Goal: Task Accomplishment & Management: Use online tool/utility

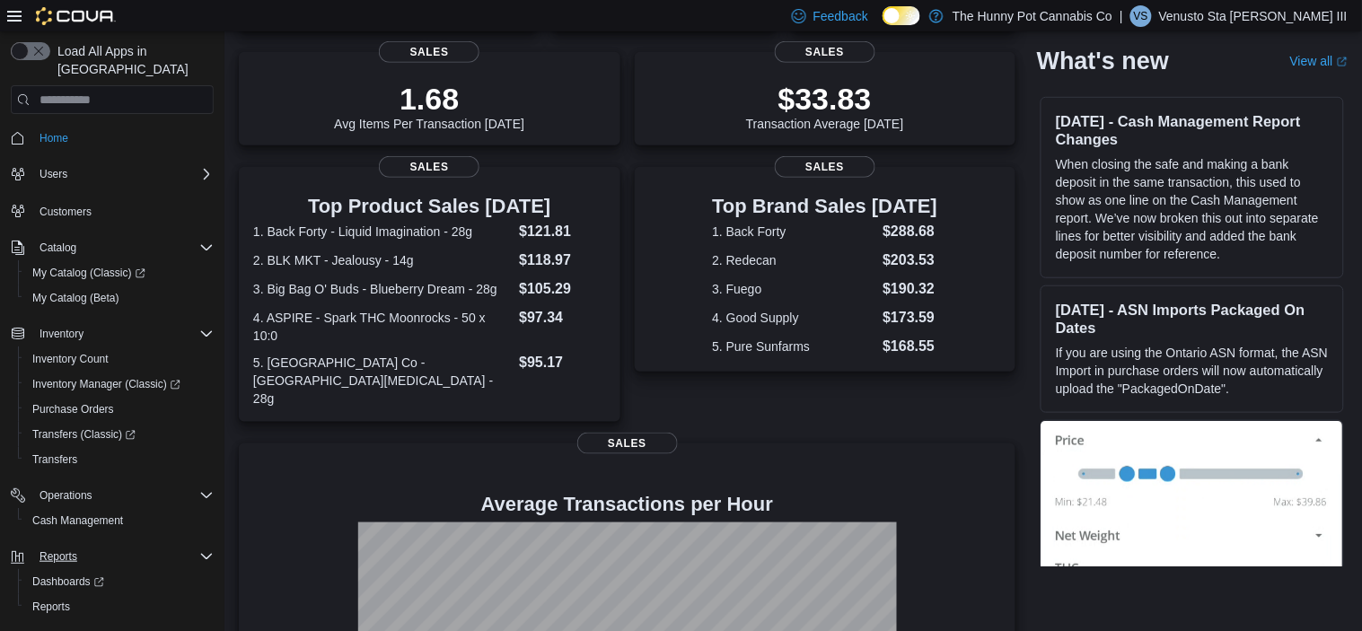
scroll to position [239, 0]
click at [95, 512] on span "Cash Management" at bounding box center [77, 521] width 91 height 22
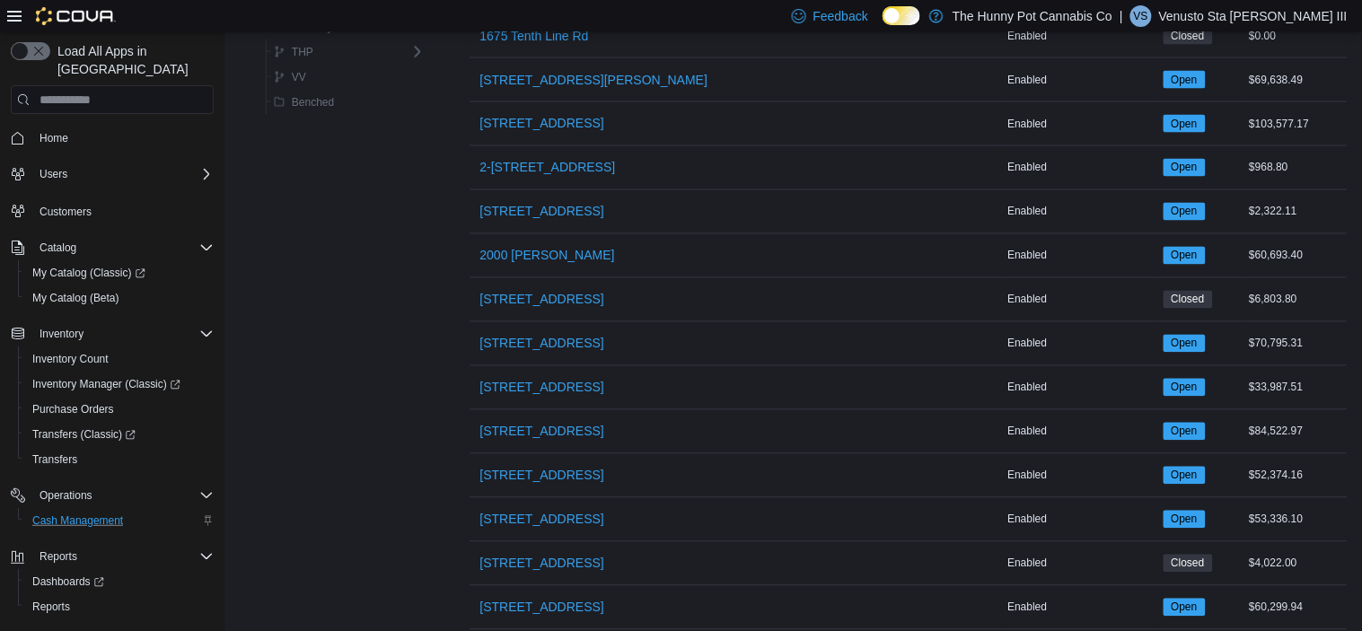
scroll to position [752, 0]
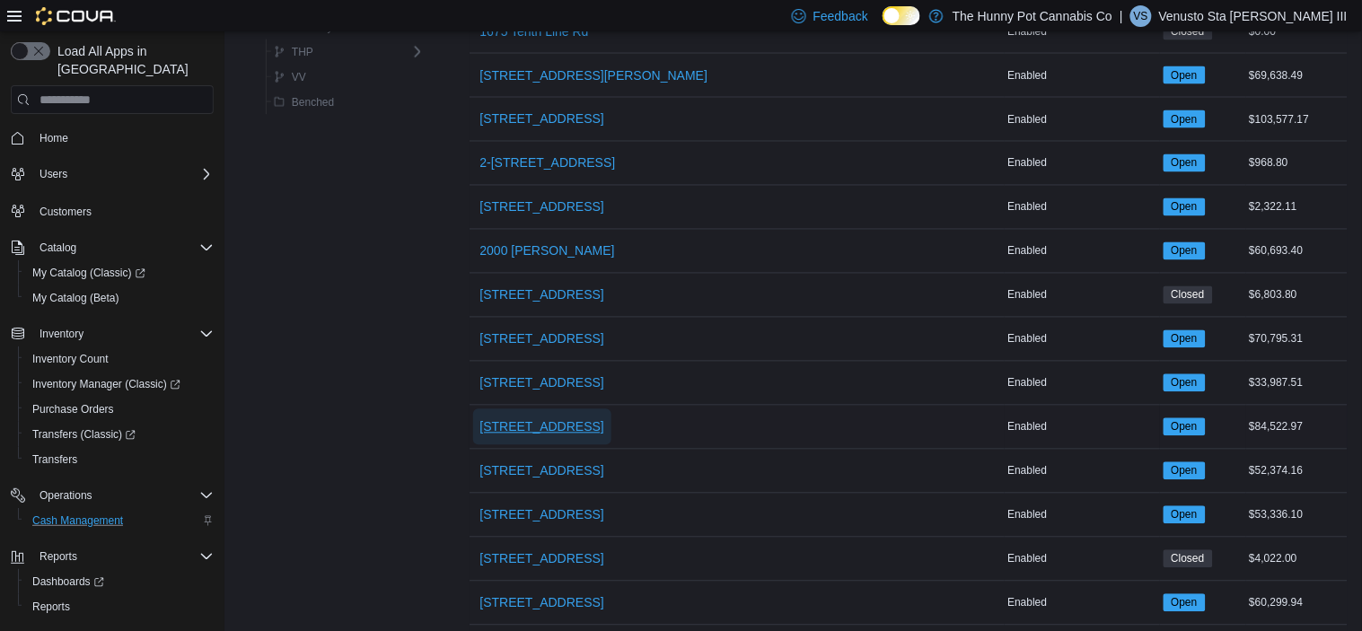
click at [515, 431] on span "[STREET_ADDRESS]" at bounding box center [542, 427] width 124 height 18
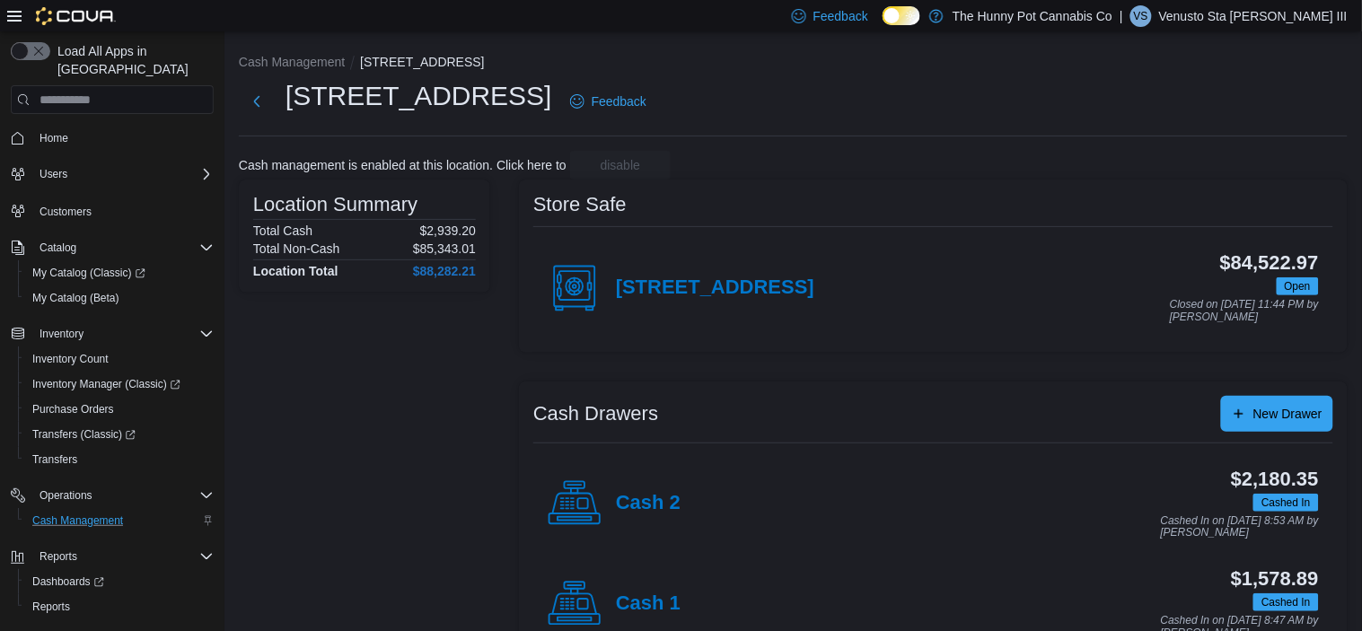
click at [612, 504] on div "Cash 2" at bounding box center [614, 504] width 133 height 54
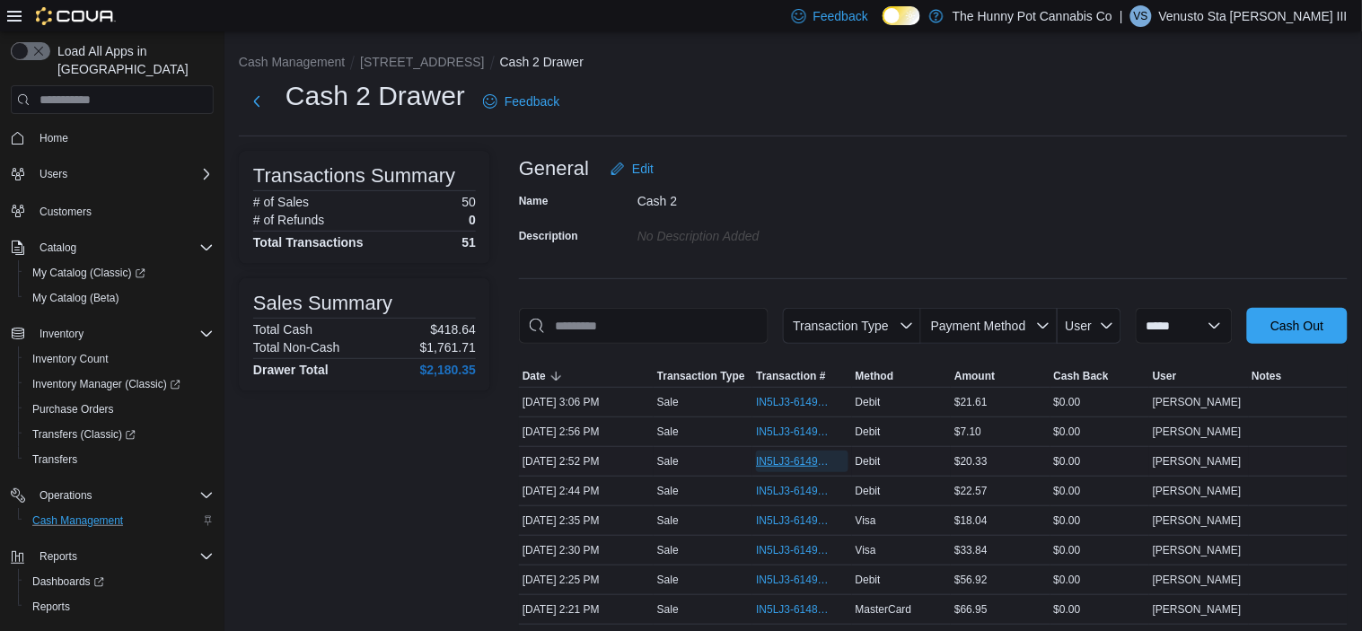
click at [764, 460] on span "IN5LJ3-6149249" at bounding box center [793, 461] width 74 height 14
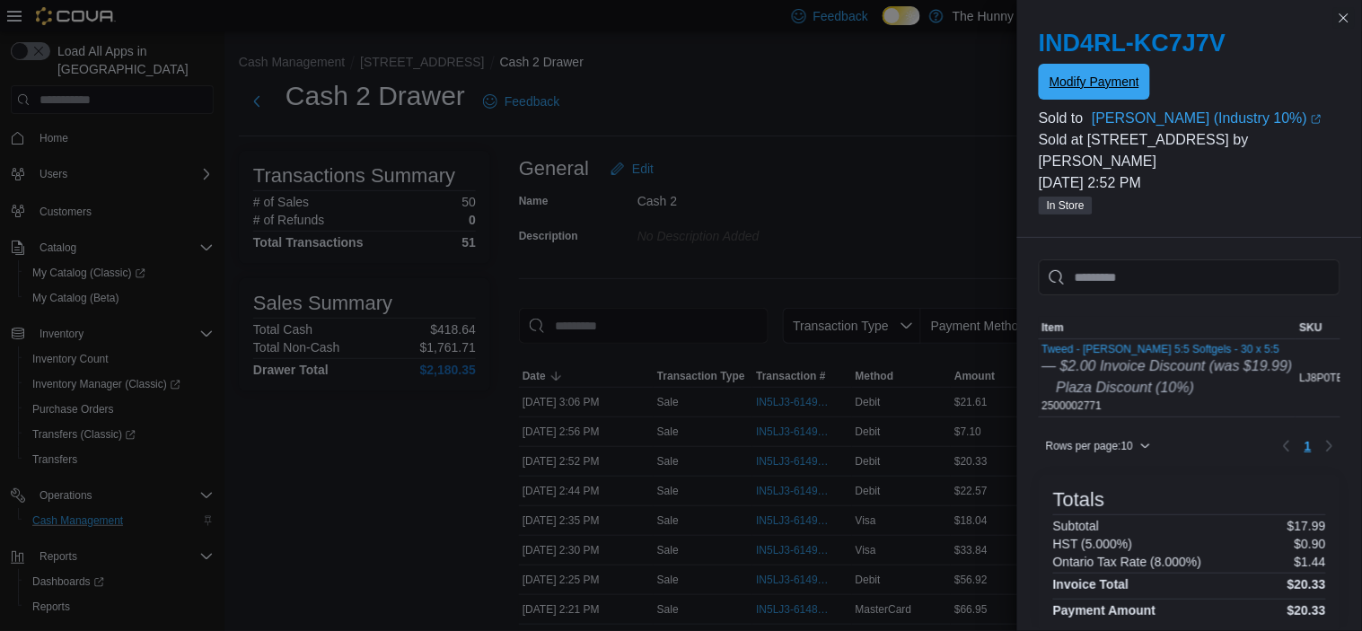
click at [1109, 80] on span "Modify Payment" at bounding box center [1095, 82] width 90 height 18
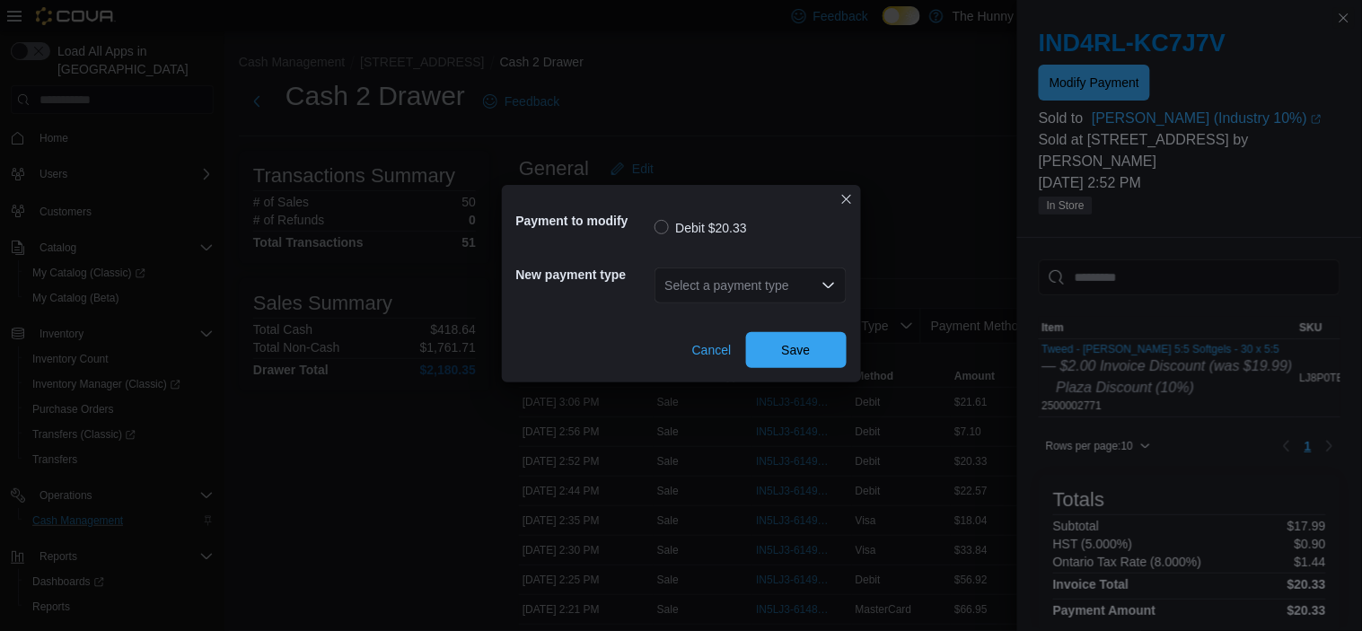
click at [800, 289] on div "Select a payment type" at bounding box center [751, 286] width 192 height 36
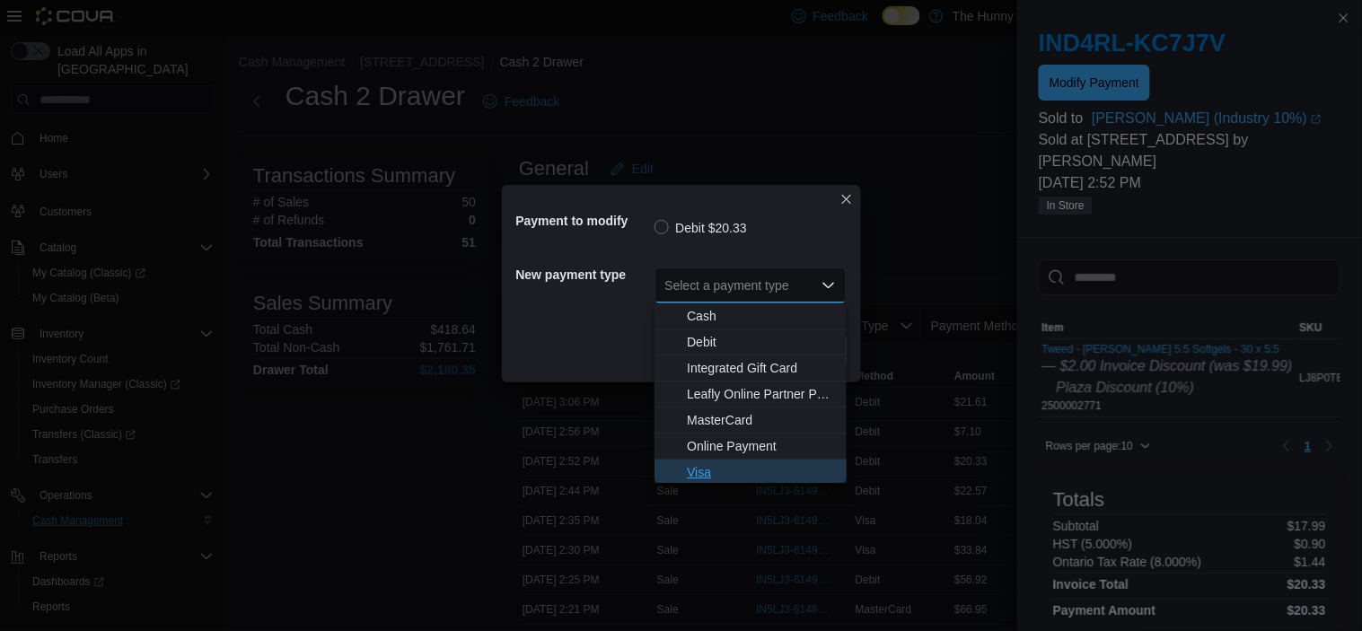
click at [697, 467] on span "Visa" at bounding box center [761, 472] width 149 height 18
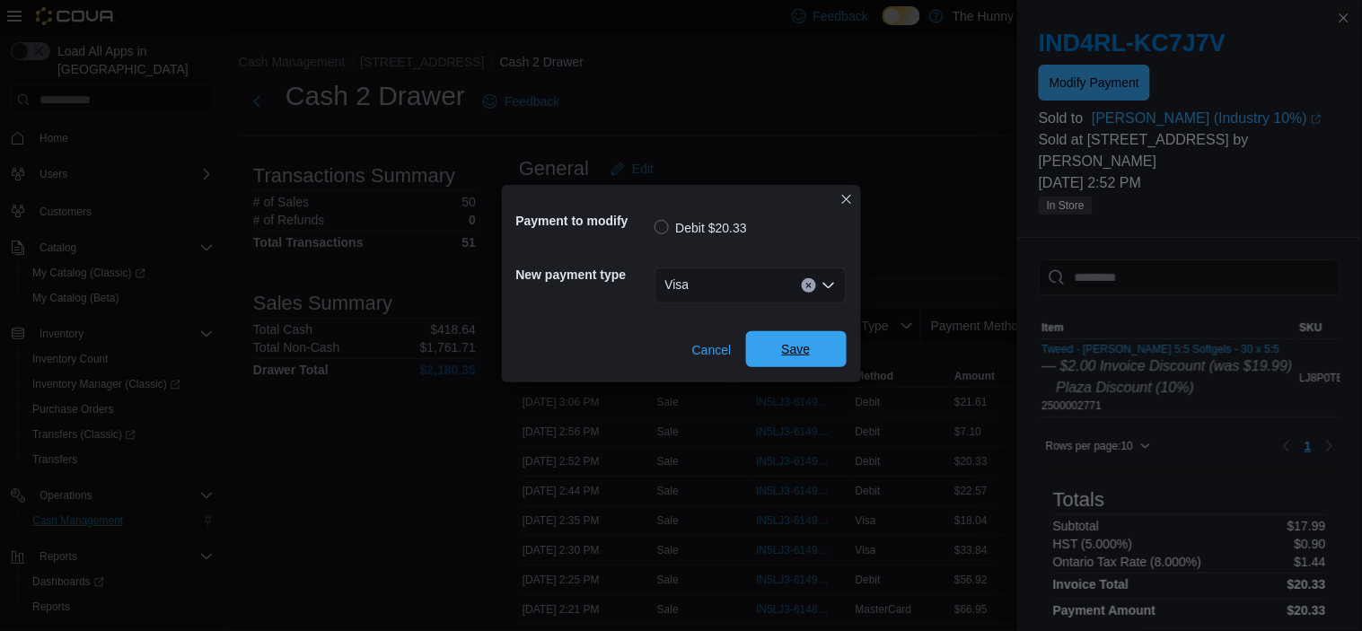
click at [782, 356] on span "Save" at bounding box center [796, 349] width 29 height 18
